Goal: Transaction & Acquisition: Purchase product/service

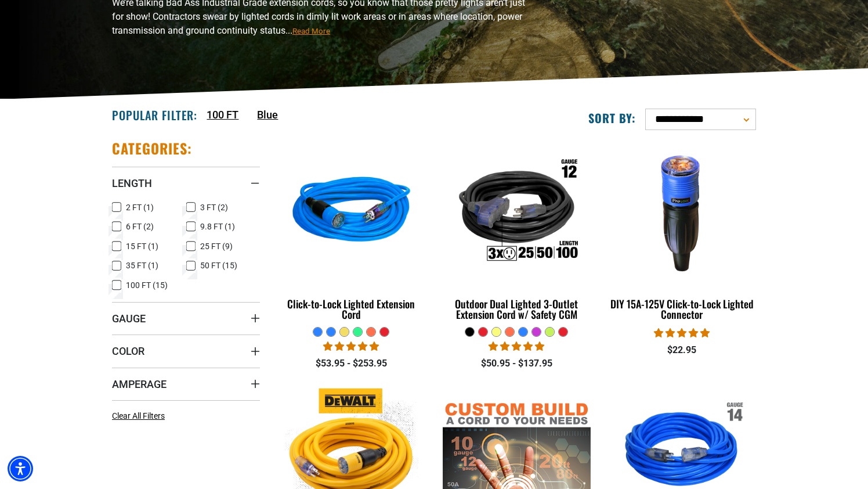
click at [116, 225] on icon at bounding box center [116, 226] width 9 height 15
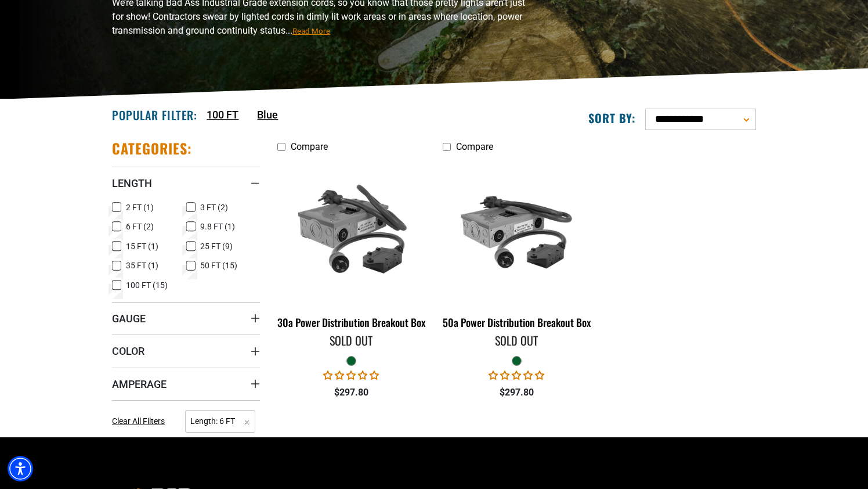
click at [116, 225] on icon at bounding box center [116, 226] width 7 height 6
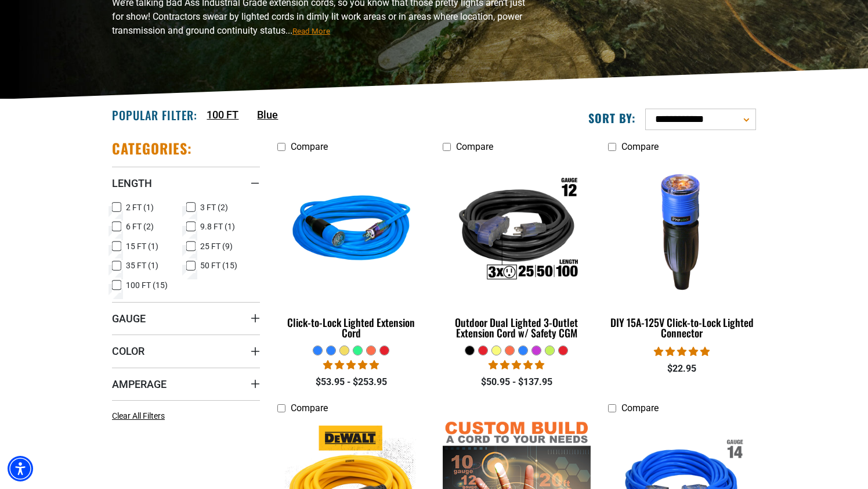
click at [118, 249] on icon at bounding box center [116, 246] width 9 height 15
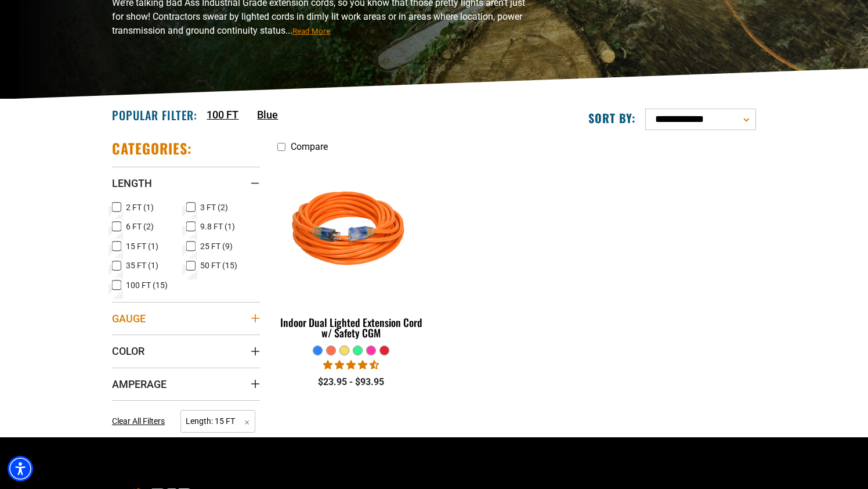
click at [157, 318] on summary "Gauge" at bounding box center [186, 318] width 148 height 33
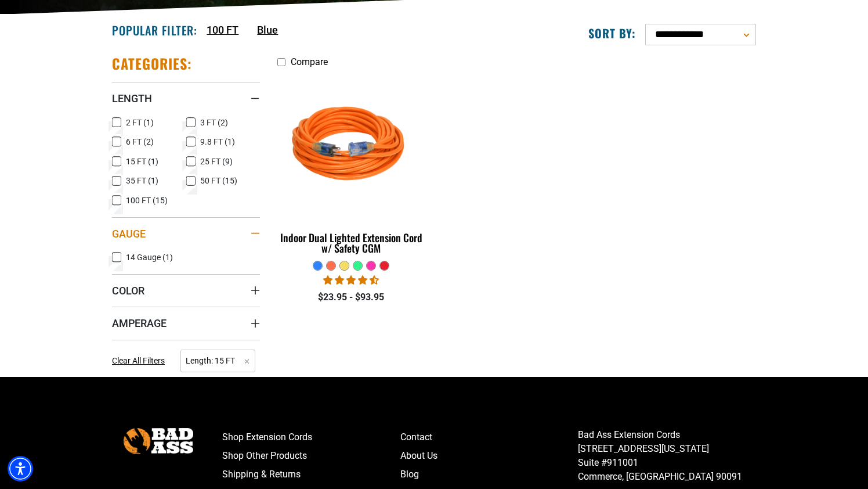
scroll to position [303, 0]
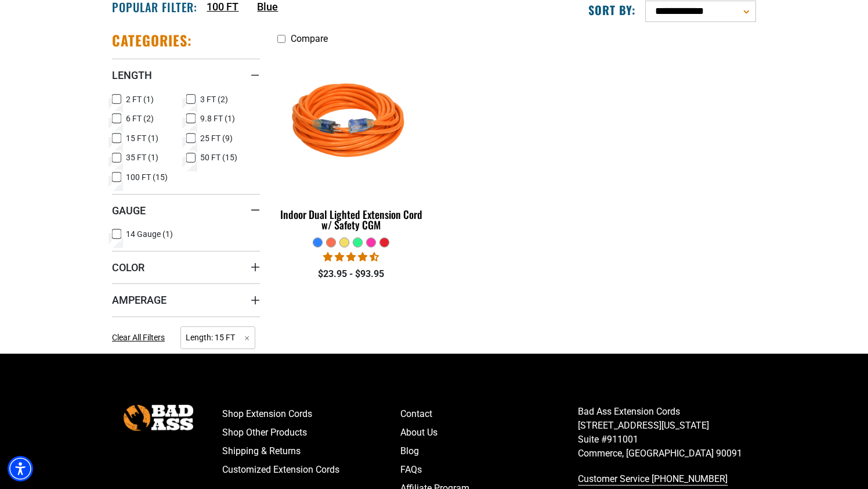
click at [160, 250] on div "Categories: Length Length 2 FT (1) 2 FT (1 product) 3 FT (2) 3 FT (2 products) …" at bounding box center [186, 192] width 148 height 322
click at [175, 258] on summary "Color" at bounding box center [186, 267] width 148 height 33
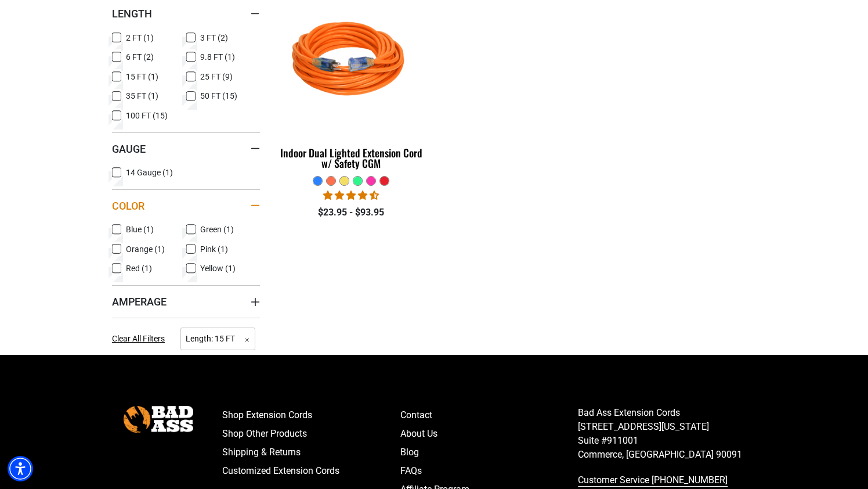
scroll to position [370, 0]
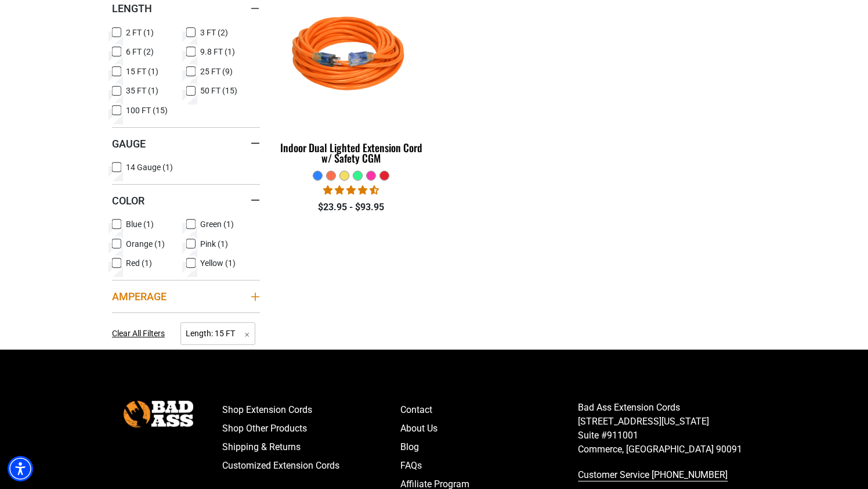
click at [176, 296] on summary "Amperage" at bounding box center [186, 296] width 148 height 33
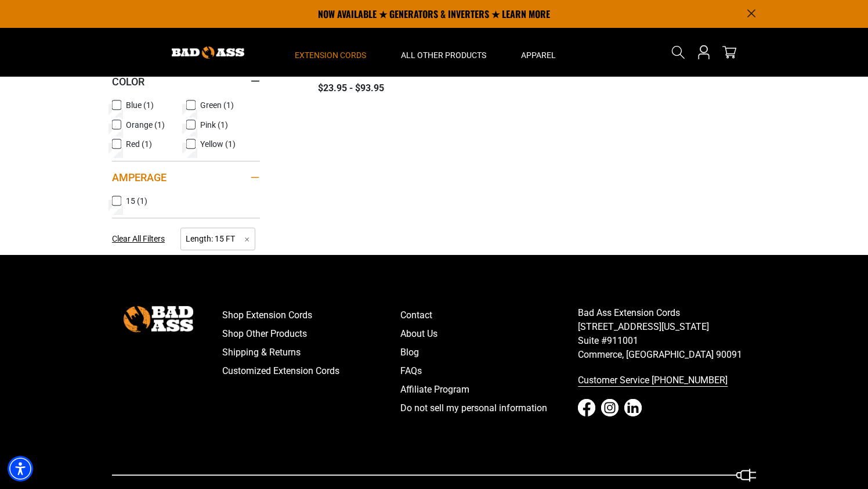
scroll to position [0, 0]
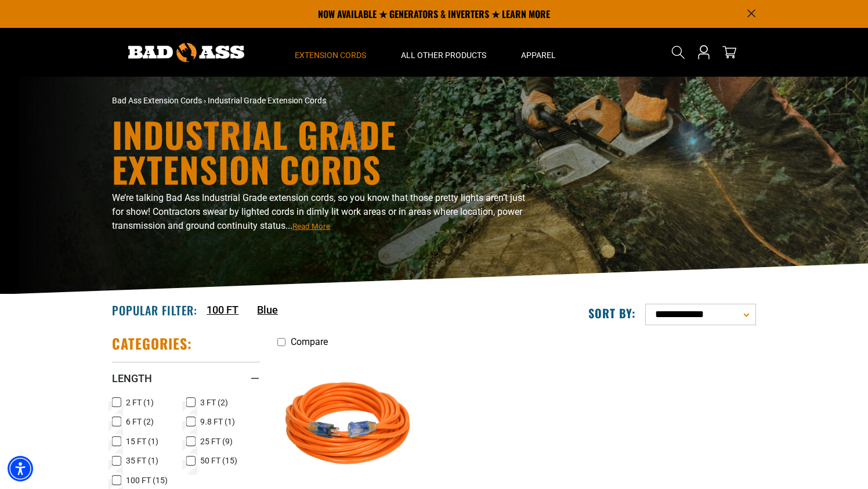
click at [357, 471] on img at bounding box center [352, 425] width 163 height 149
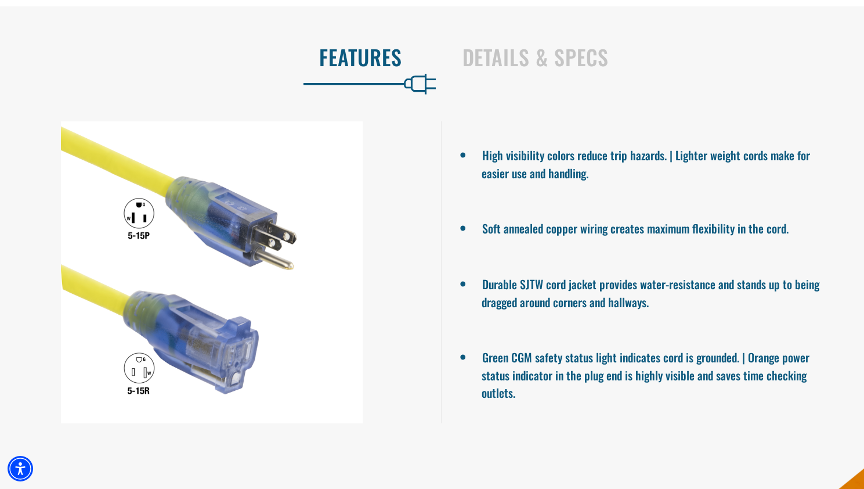
scroll to position [803, 0]
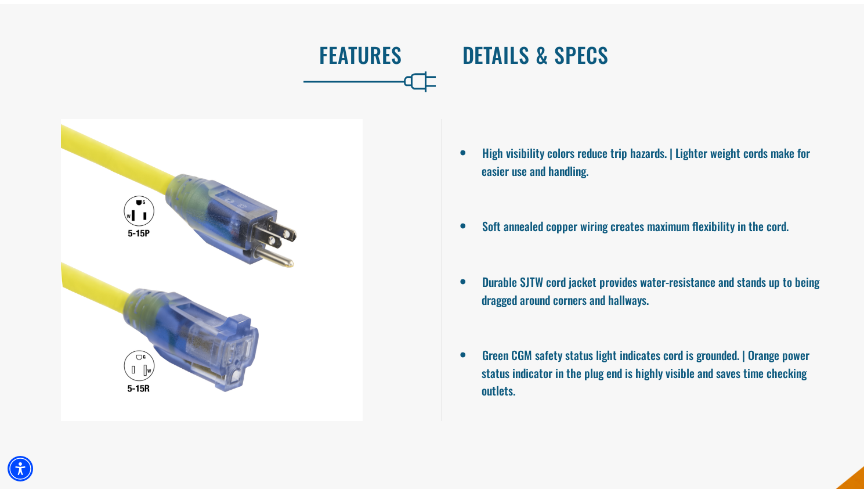
click at [571, 67] on h2 "Details & Specs" at bounding box center [652, 54] width 378 height 24
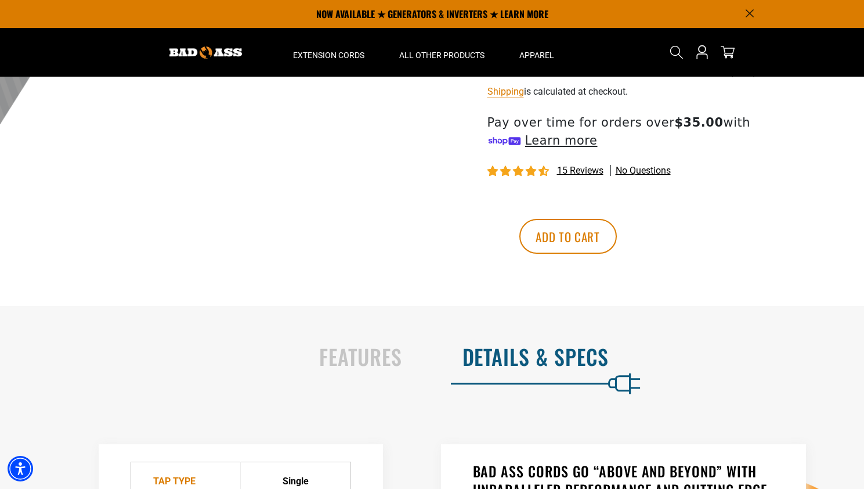
scroll to position [0, 0]
